Goal: Task Accomplishment & Management: Manage account settings

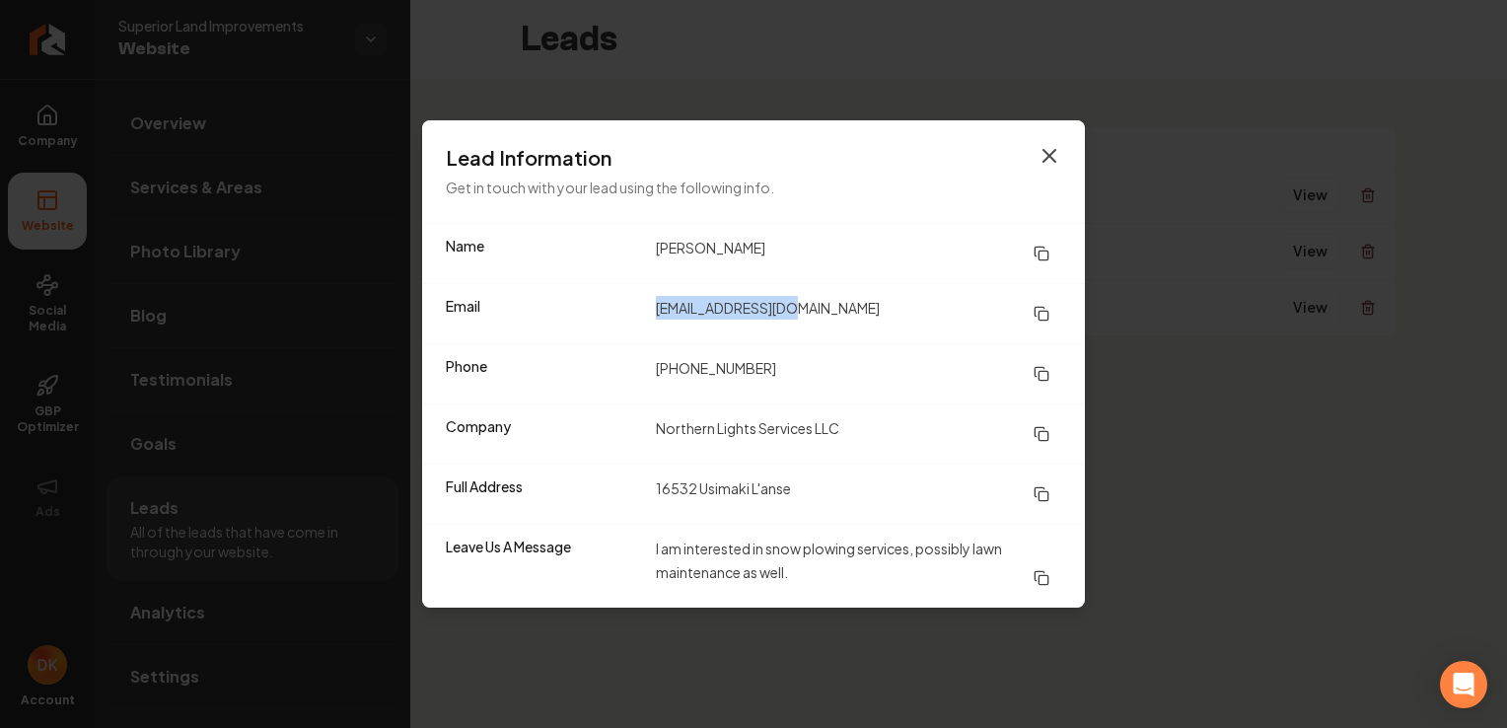
click at [1054, 155] on icon "button" at bounding box center [1050, 156] width 24 height 24
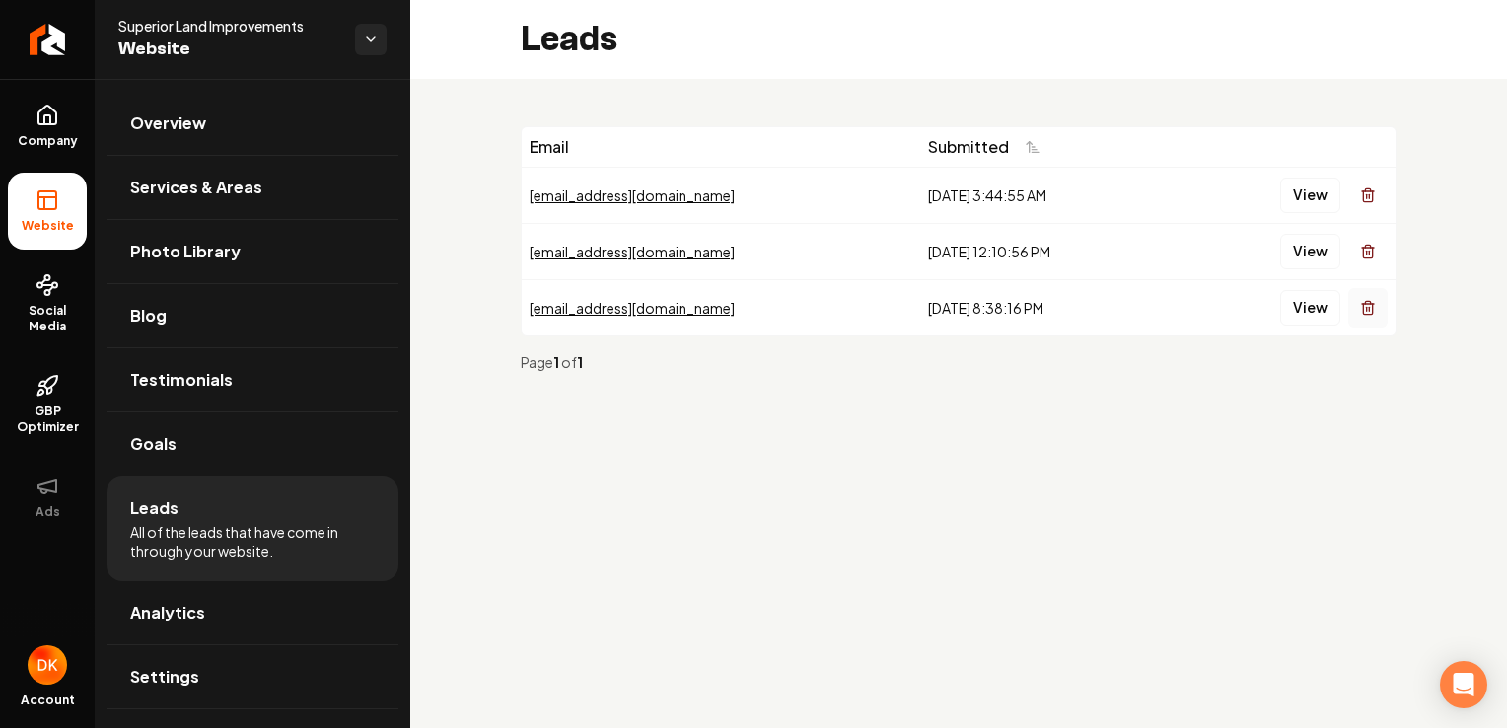
click at [1367, 310] on line "Main content area" at bounding box center [1367, 309] width 0 height 4
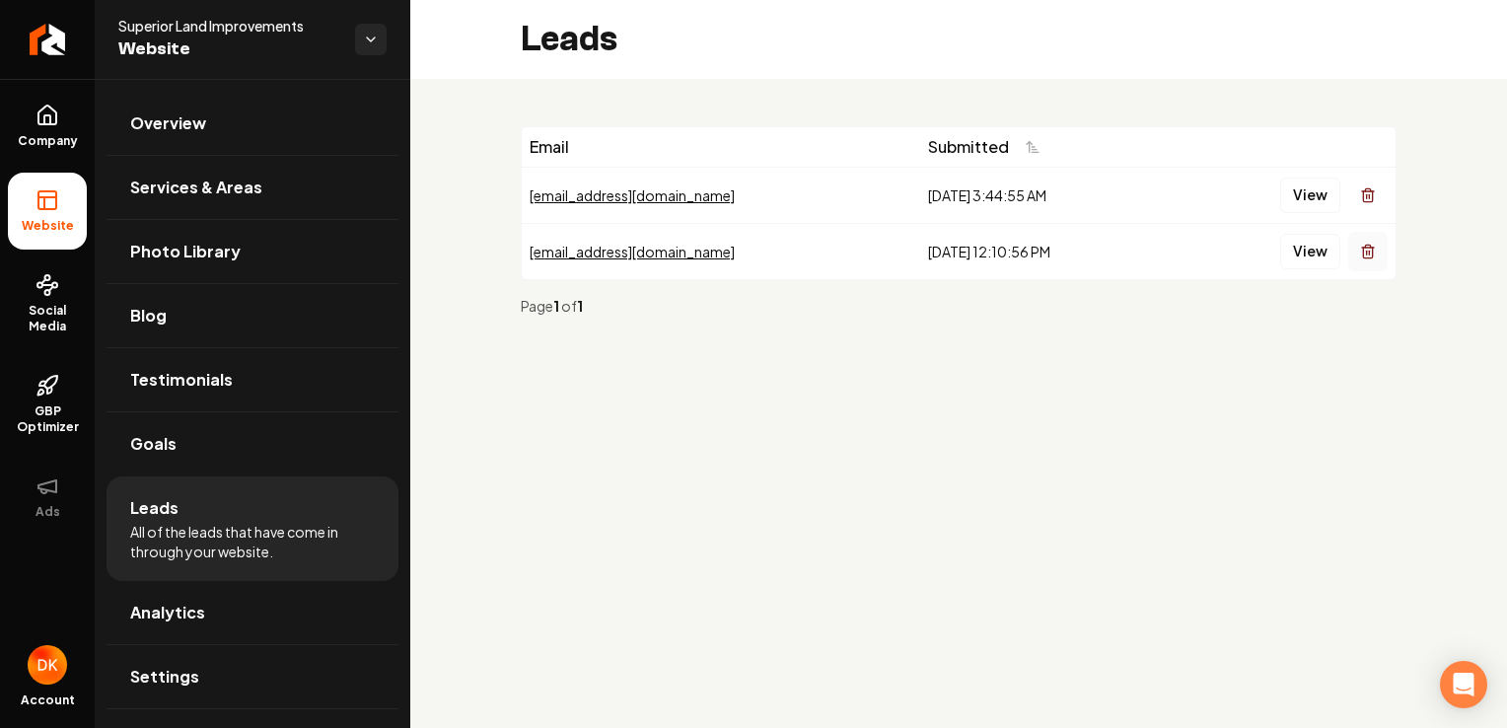
click at [1367, 253] on line "Main content area" at bounding box center [1367, 253] width 0 height 4
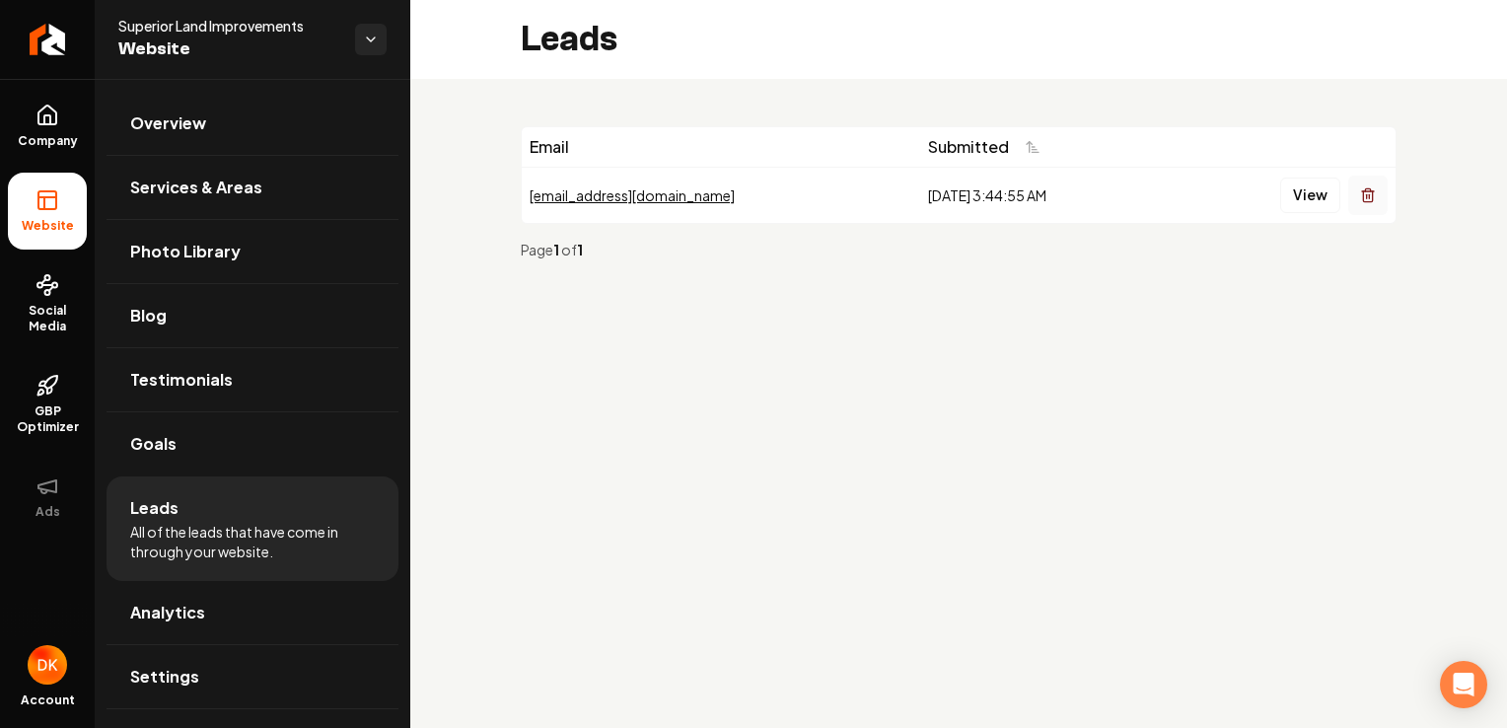
click at [1359, 203] on button "Main content area" at bounding box center [1367, 195] width 39 height 39
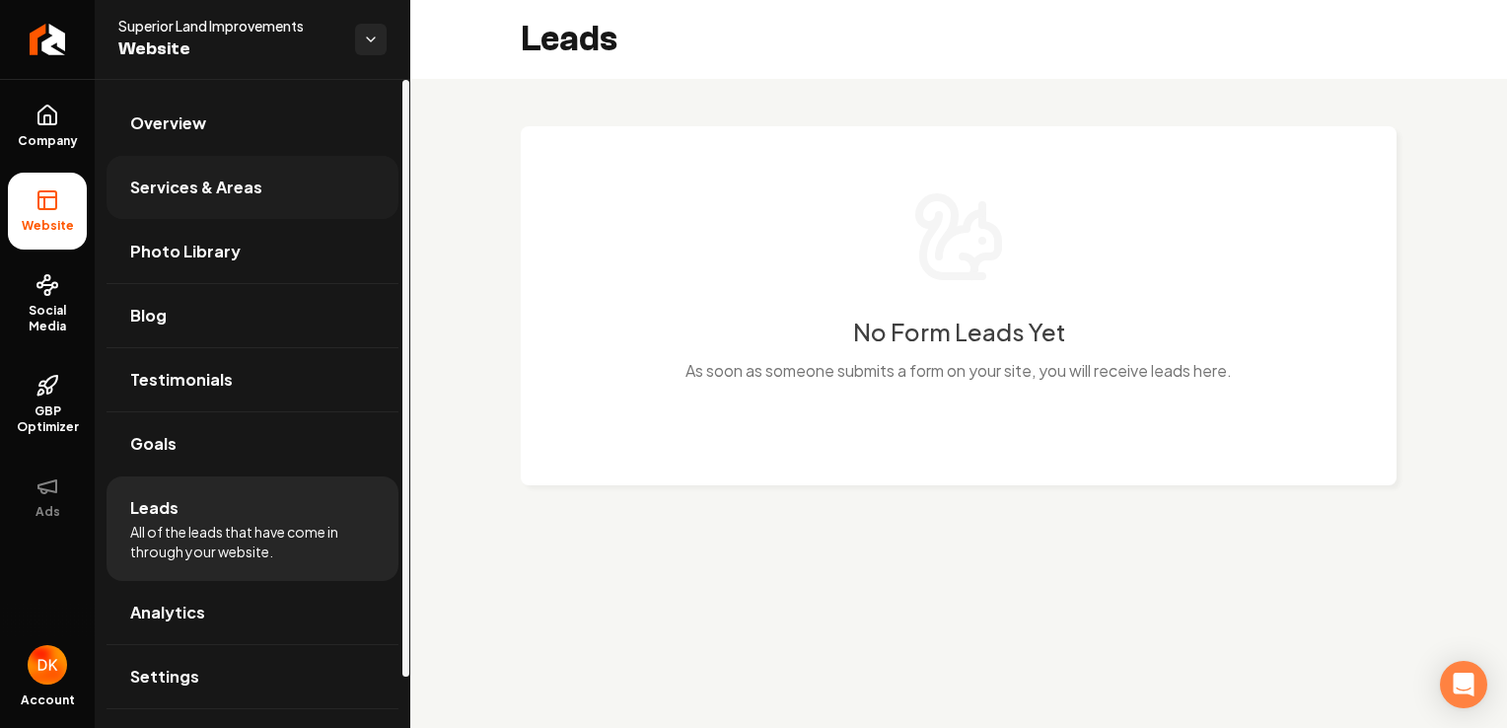
click at [193, 183] on span "Services & Areas" at bounding box center [196, 188] width 132 height 24
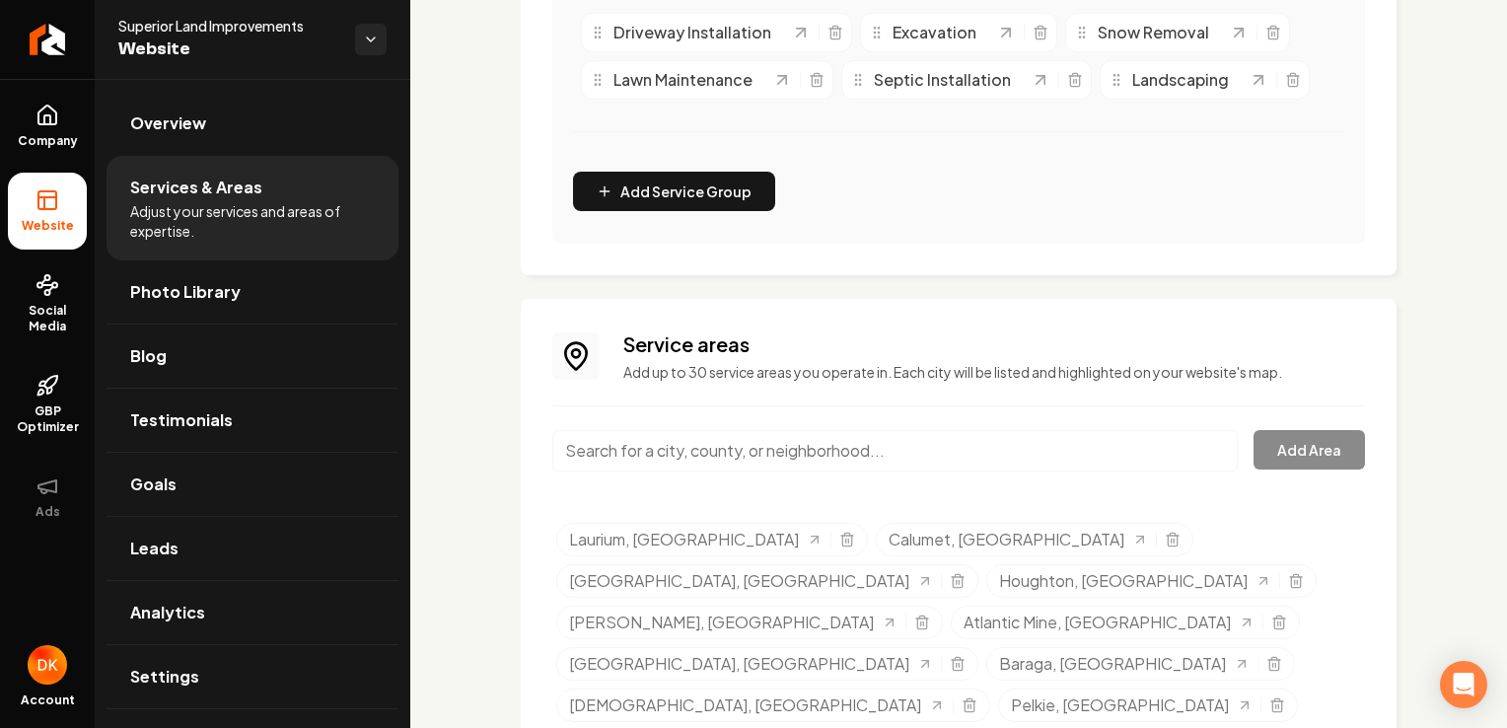
scroll to position [592, 0]
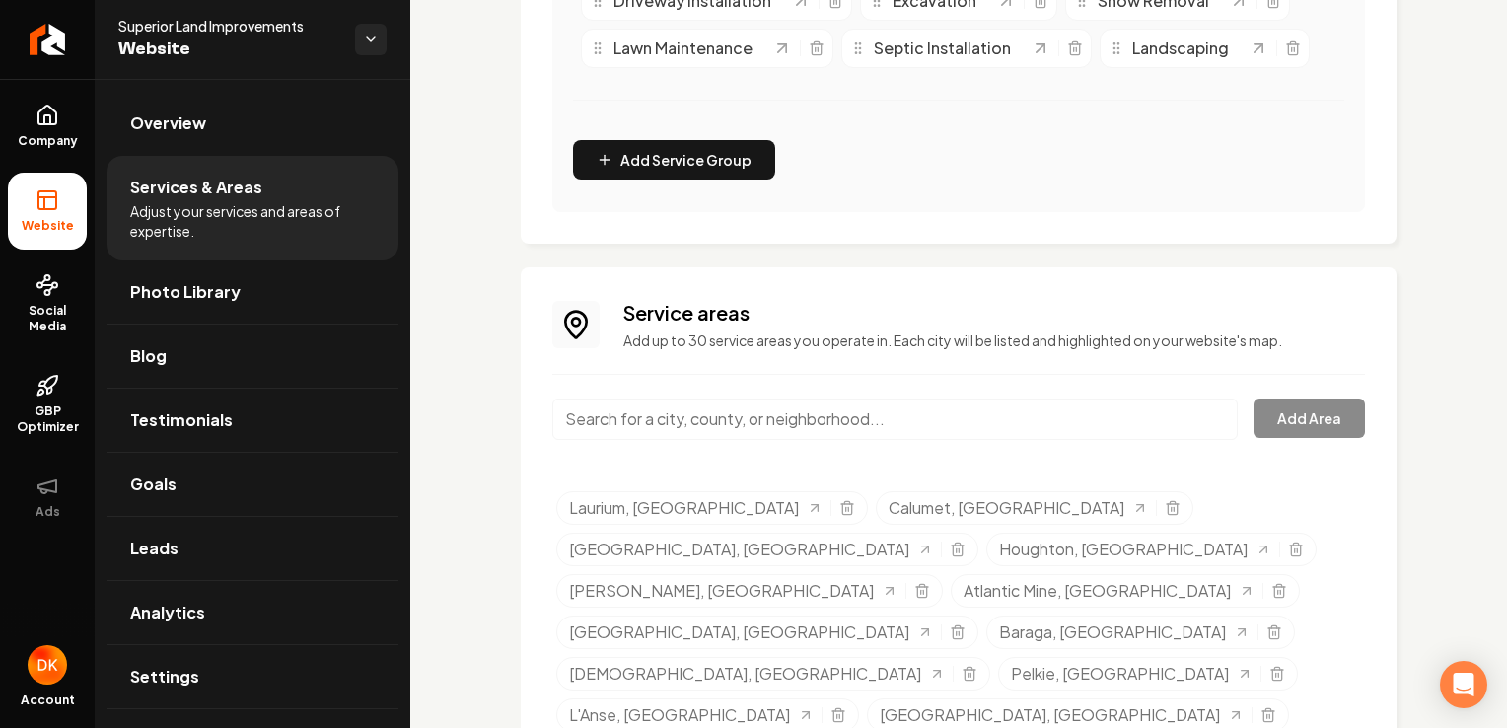
click at [975, 204] on div "Organize Your Services 1 / 4 groups created Drag and drop services between grou…" at bounding box center [958, 13] width 813 height 399
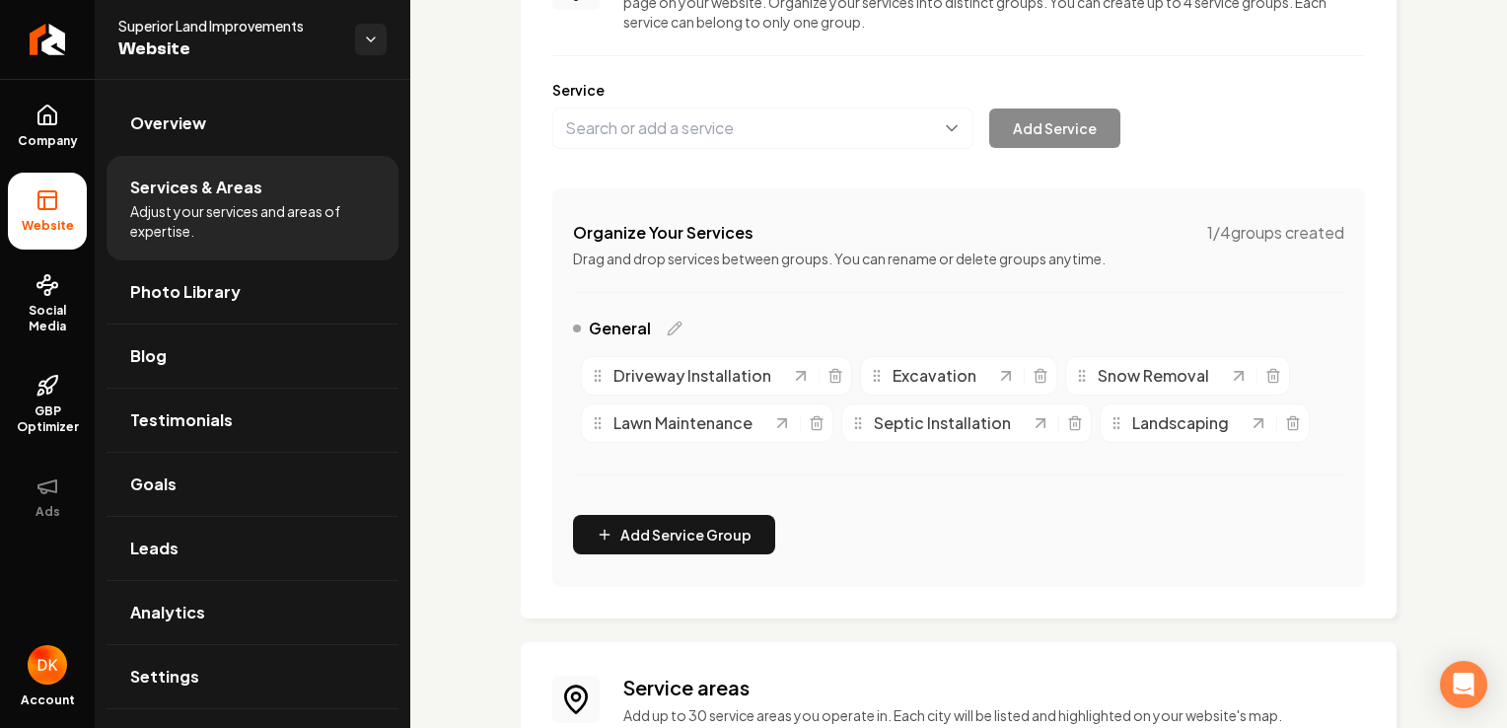
scroll to position [201, 0]
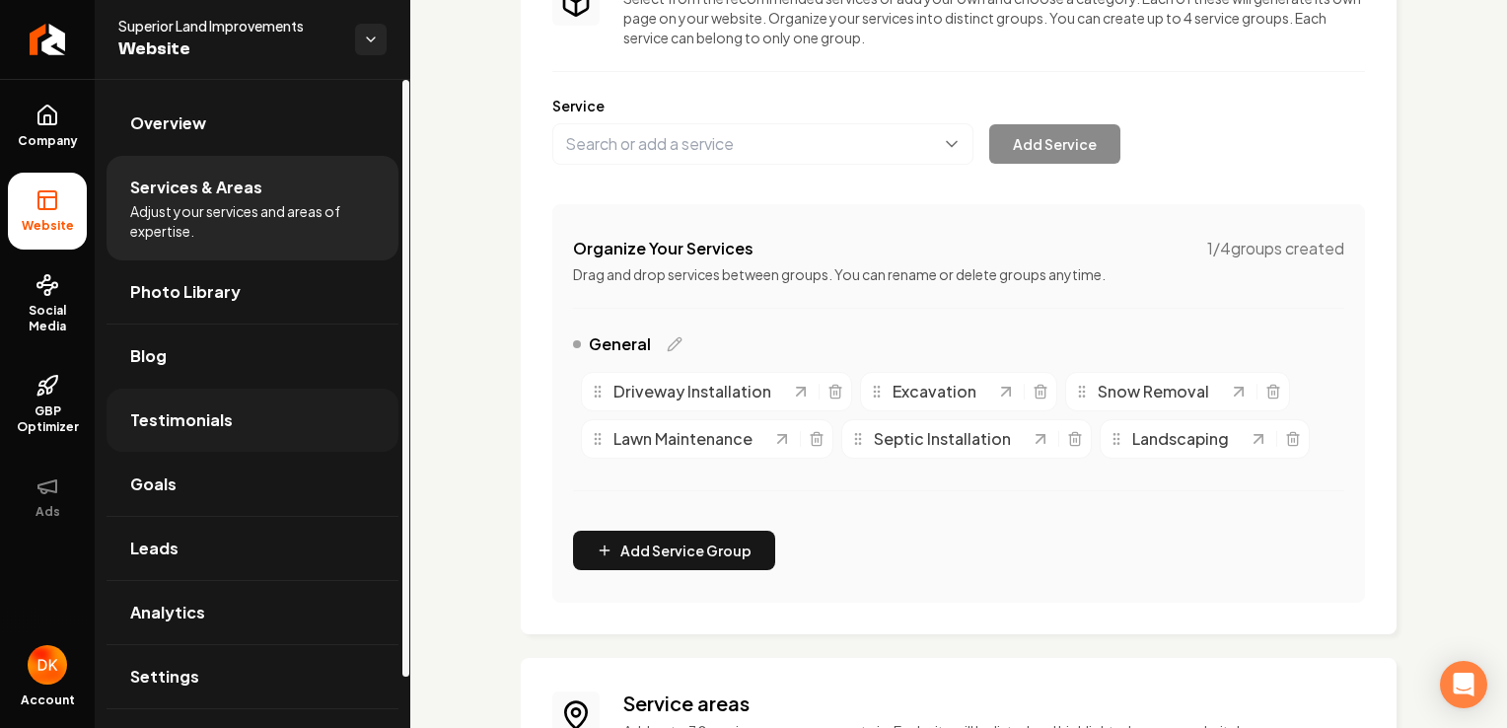
click at [179, 422] on span "Testimonials" at bounding box center [181, 420] width 103 height 24
